Goal: Navigation & Orientation: Find specific page/section

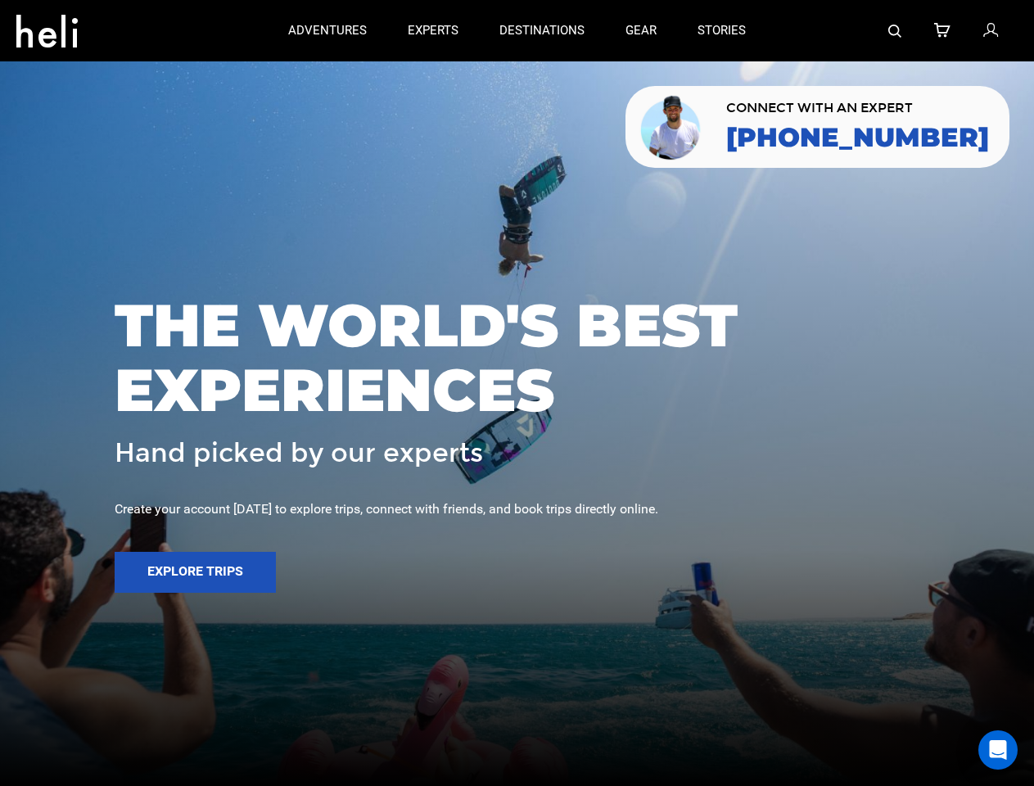
click at [516, 393] on span "THE WORLD'S BEST EXPERIENCES" at bounding box center [517, 357] width 805 height 129
click at [47, 26] on icon at bounding box center [46, 26] width 61 height 26
click at [895, 30] on img at bounding box center [894, 31] width 13 height 13
click at [516, 393] on span "THE WORLD'S BEST EXPERIENCES" at bounding box center [517, 357] width 805 height 129
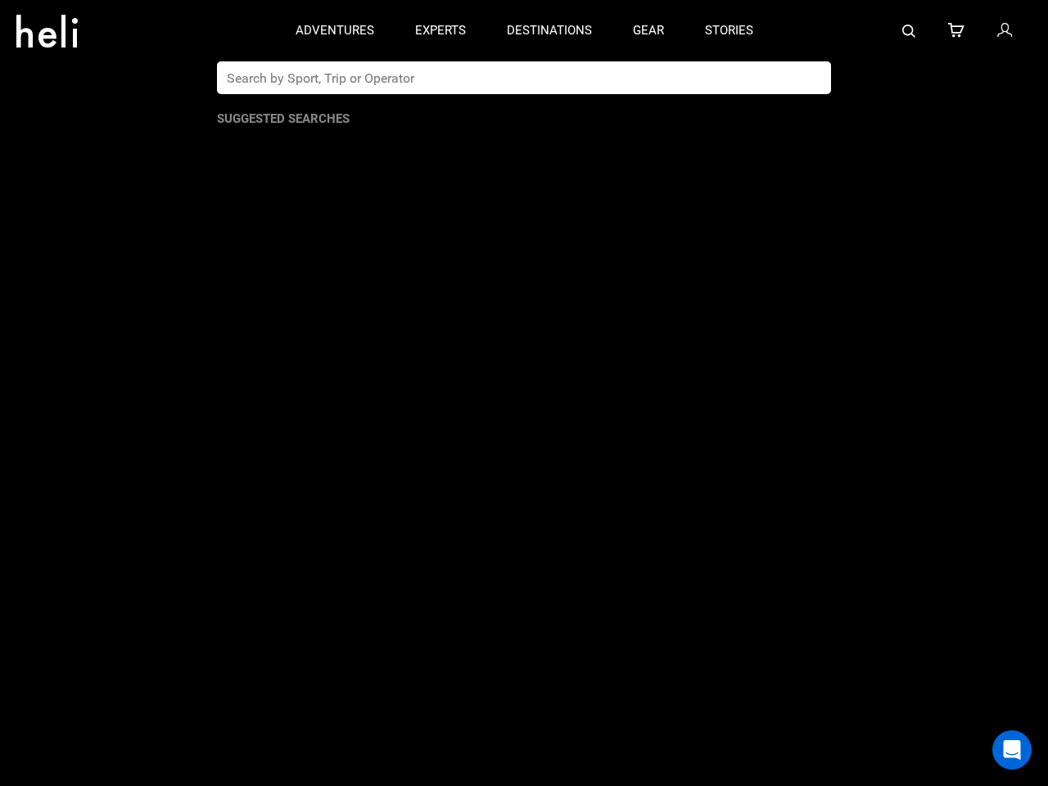
click at [195, 572] on button "Explore Trips" at bounding box center [195, 572] width 161 height 41
click at [998, 750] on div "Open Intercom Messenger" at bounding box center [1011, 749] width 39 height 39
